Goal: Information Seeking & Learning: Learn about a topic

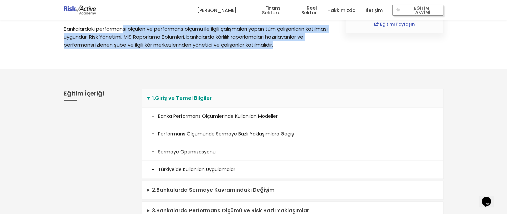
drag, startPoint x: 124, startPoint y: 38, endPoint x: 314, endPoint y: 50, distance: 190.9
click at [314, 49] on p "Bankalardaki performansı ölçülen ve performans ölçümü ile ilgili çalışmaları ya…" at bounding box center [197, 37] width 267 height 24
click at [200, 42] on p "Bankalardaki performansı ölçülen ve performans ölçümü ile ilgili çalışmaları ya…" at bounding box center [197, 37] width 267 height 24
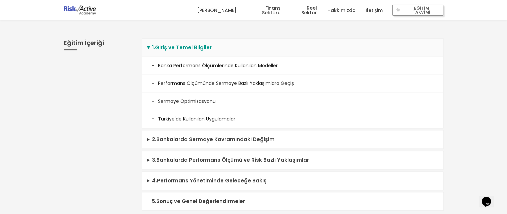
scroll to position [233, 0]
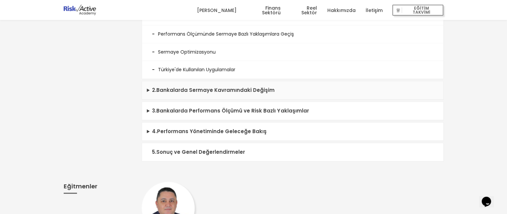
click at [235, 93] on summary "2 . Bankalarda Sermaye Kavramındaki Değişim" at bounding box center [292, 90] width 301 height 18
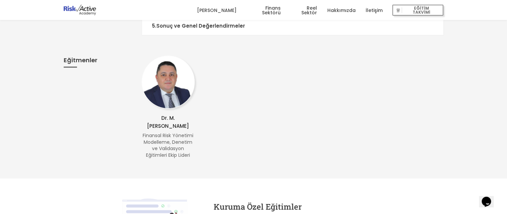
scroll to position [466, 0]
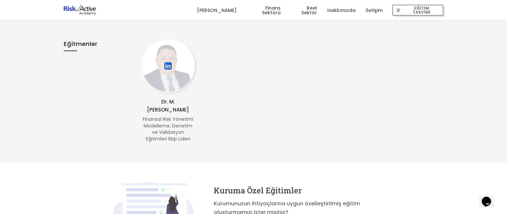
click at [168, 72] on icon at bounding box center [168, 66] width 9 height 12
drag, startPoint x: 191, startPoint y: 111, endPoint x: 161, endPoint y: 111, distance: 29.7
click at [161, 111] on p "Dr. M. [PERSON_NAME]" at bounding box center [168, 106] width 53 height 16
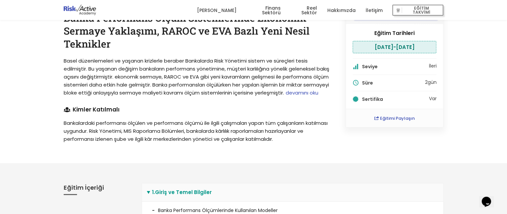
scroll to position [0, 0]
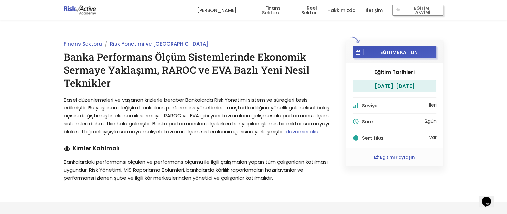
drag, startPoint x: 425, startPoint y: 84, endPoint x: 350, endPoint y: 85, distance: 74.3
click at [350, 85] on div "Eğitim Tarihleri [DATE] - [DATE] Seviye İleri Süre 2 gün Sertifika Var" at bounding box center [394, 105] width 97 height 85
